Goal: Contribute content

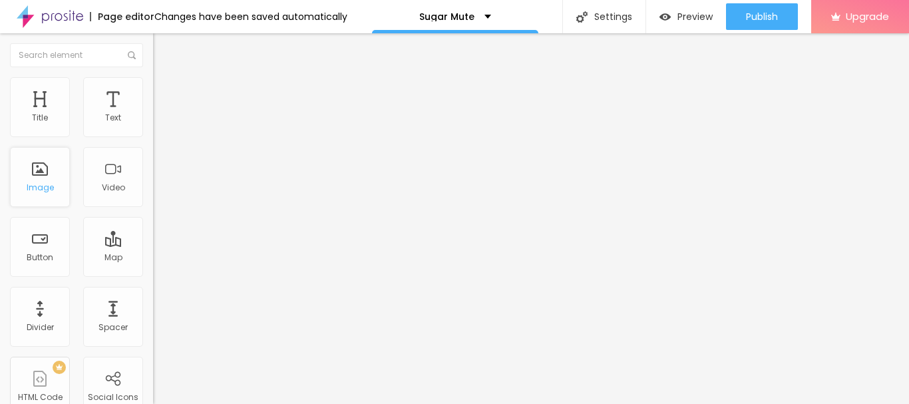
click at [35, 184] on div "Image" at bounding box center [40, 187] width 27 height 9
click at [153, 113] on div "Add image" at bounding box center [229, 108] width 153 height 9
click at [153, 114] on span "Add image" at bounding box center [180, 108] width 55 height 11
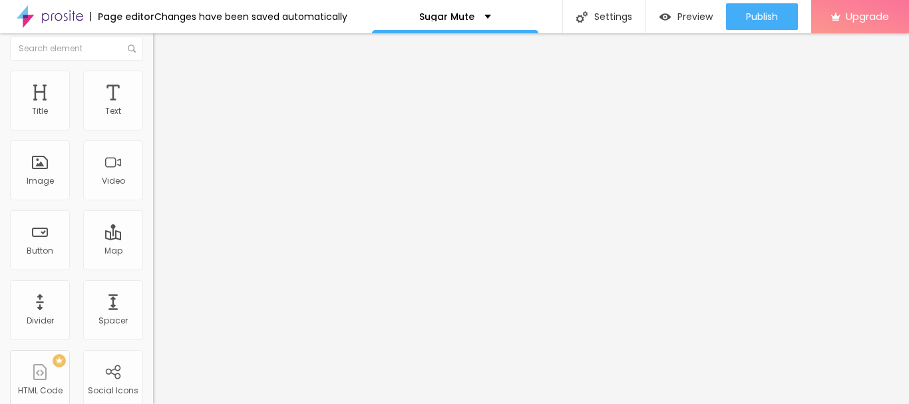
scroll to position [8, 0]
click at [153, 265] on input "https://" at bounding box center [233, 258] width 160 height 13
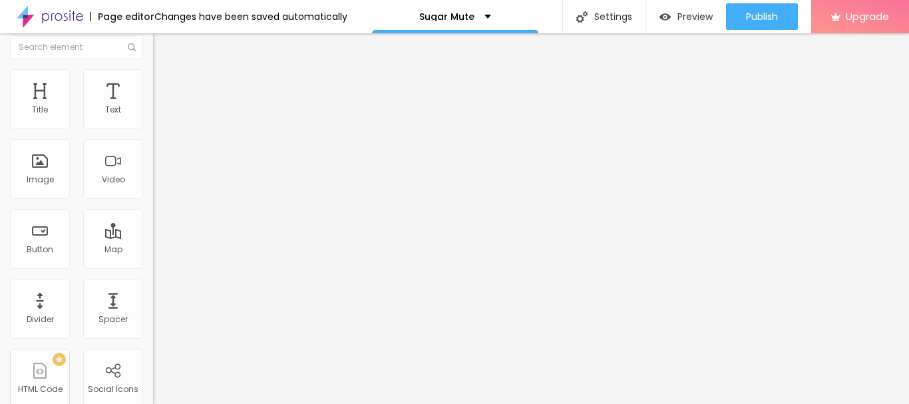
paste input "[DOMAIN_NAME][URL]"
type input "[URL][DOMAIN_NAME]"
click at [153, 126] on input "text" at bounding box center [233, 119] width 160 height 13
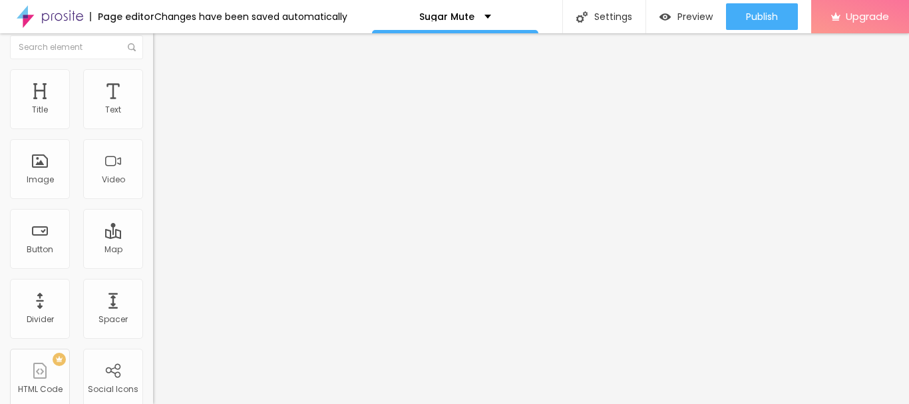
click at [153, 47] on button "Edit Image" at bounding box center [229, 40] width 153 height 31
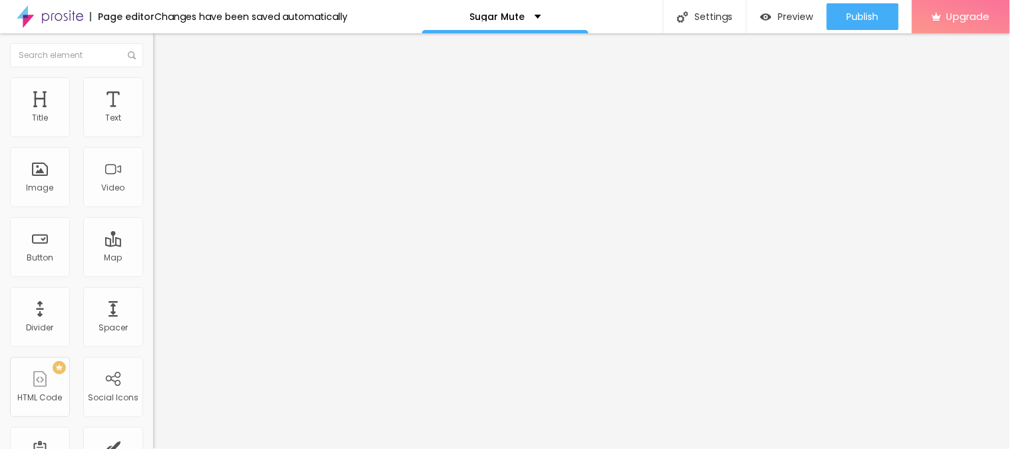
click at [163, 43] on img "button" at bounding box center [168, 48] width 11 height 11
click at [153, 42] on button "Edit Text" at bounding box center [229, 48] width 153 height 31
click at [153, 54] on button "Edit Text" at bounding box center [229, 48] width 153 height 31
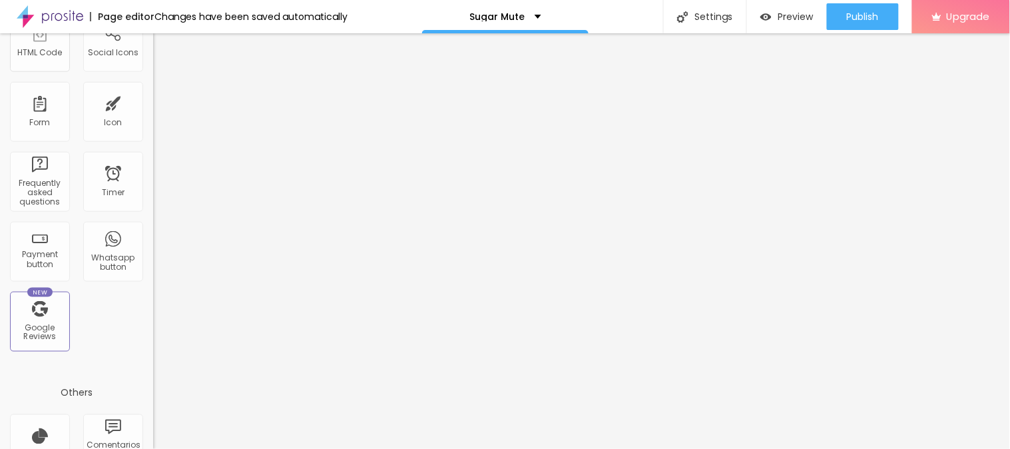
scroll to position [449, 0]
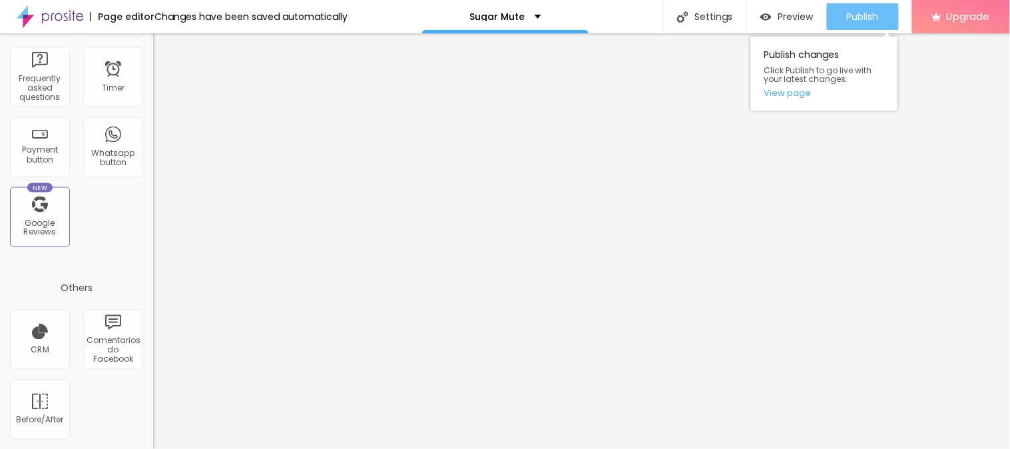
click at [849, 16] on span "Publish" at bounding box center [863, 16] width 32 height 11
click at [880, 11] on button "Publish" at bounding box center [863, 16] width 72 height 27
